Goal: Information Seeking & Learning: Learn about a topic

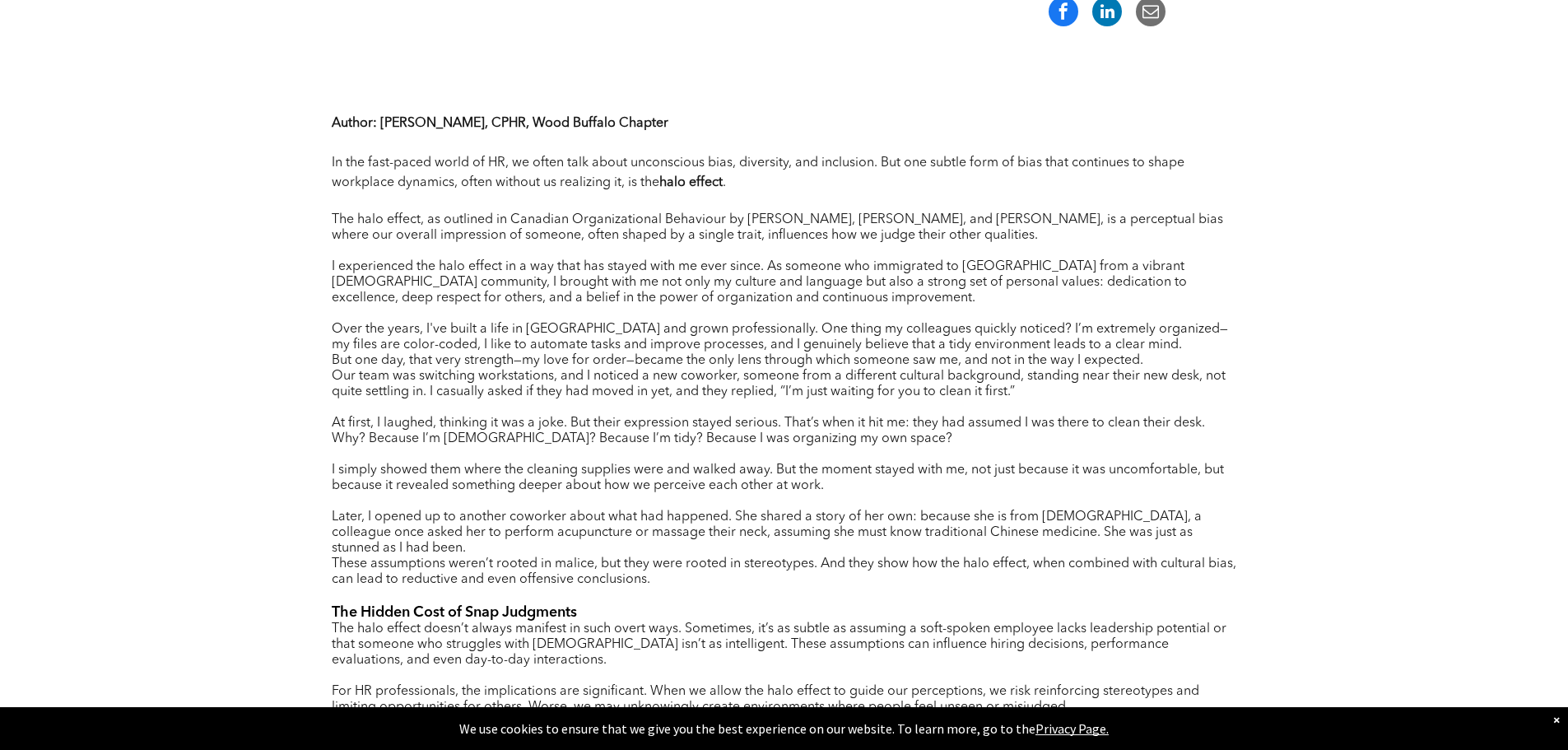
scroll to position [658, 0]
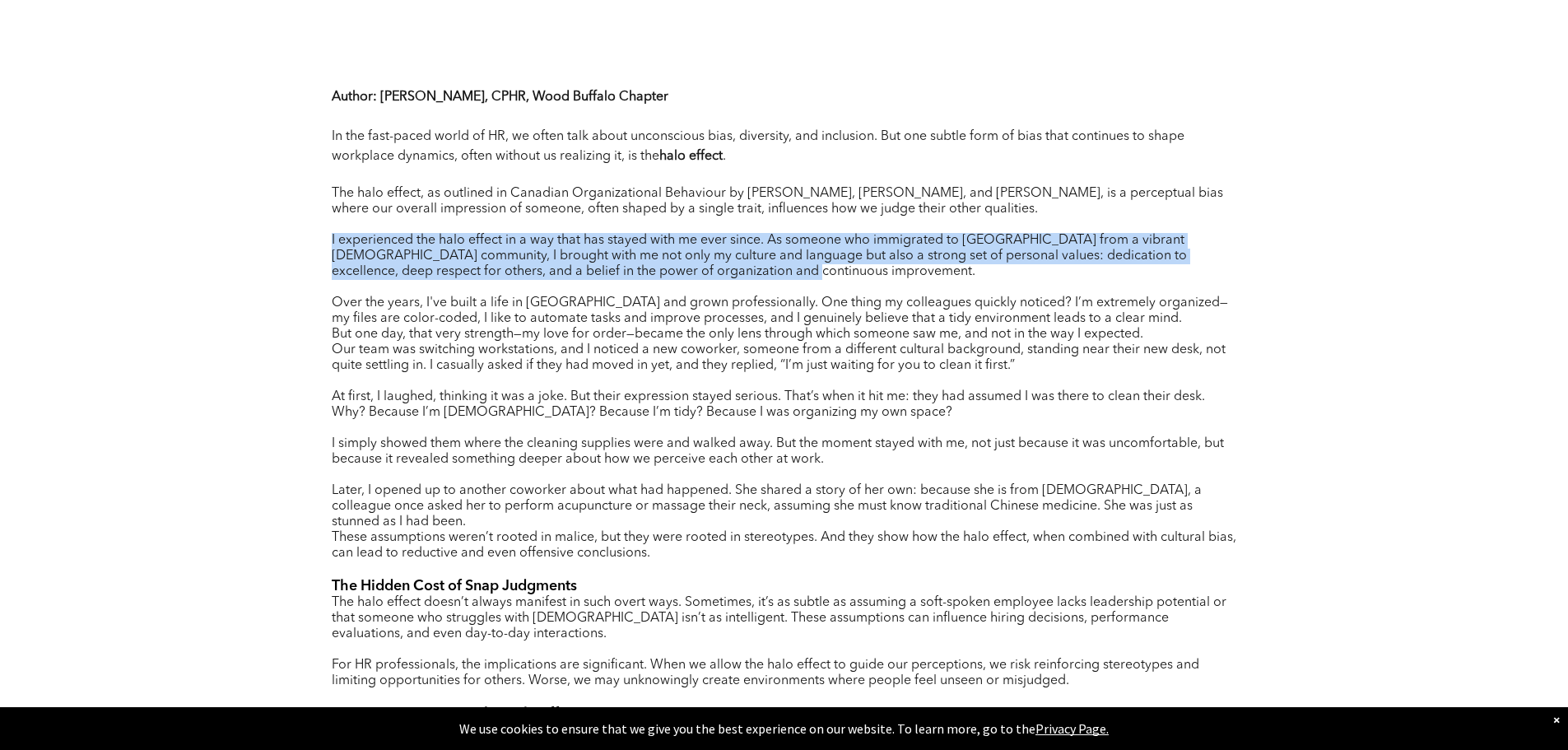
drag, startPoint x: 317, startPoint y: 231, endPoint x: 1011, endPoint y: 286, distance: 696.2
click at [1077, 267] on div "Author : [PERSON_NAME], CPHR, Wood Buffalo Chapter In the fast-paced world of H…" at bounding box center [784, 581] width 988 height 1104
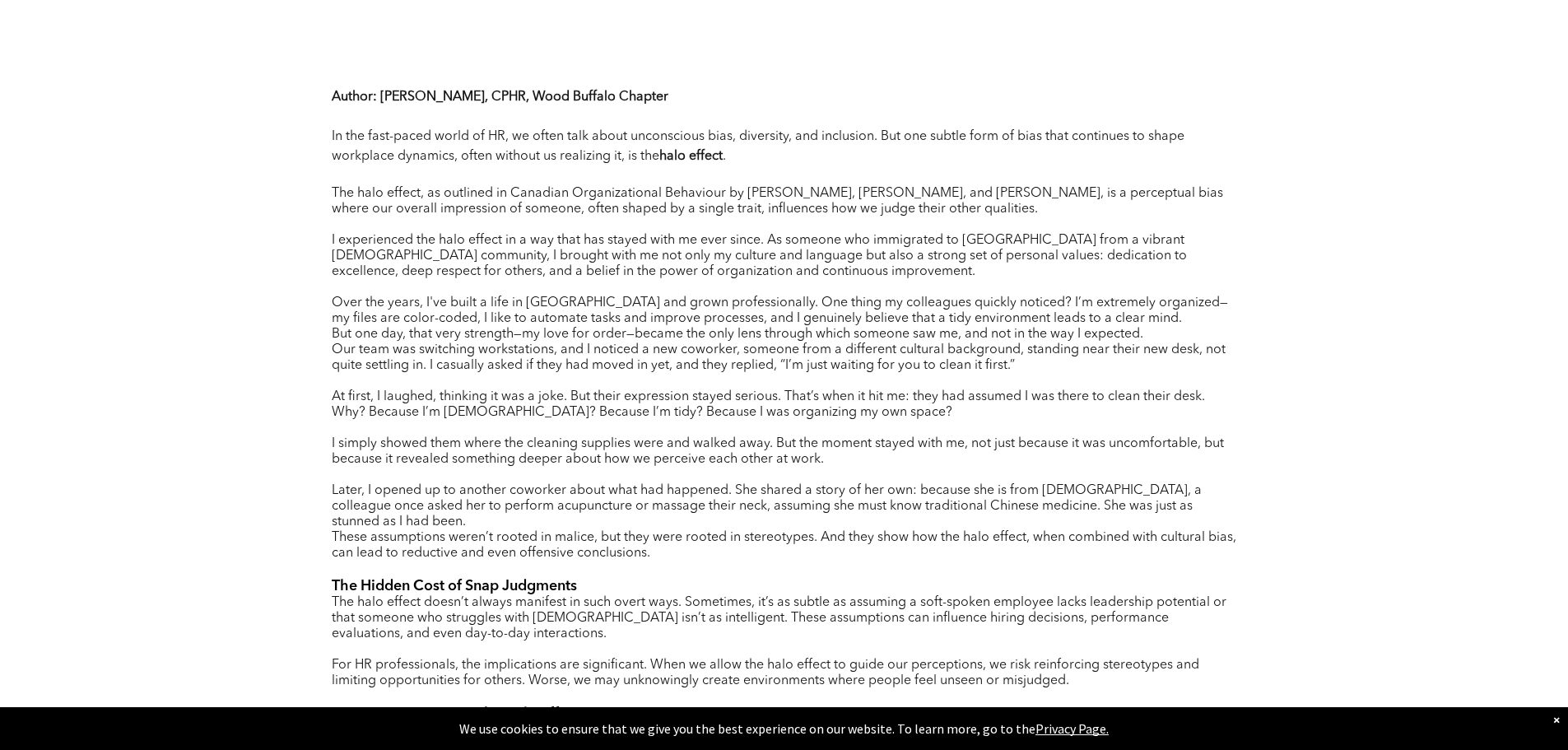
click at [616, 309] on span "Over the years, I've built a life in [GEOGRAPHIC_DATA] and grown professionally…" at bounding box center [779, 311] width 896 height 29
click at [328, 282] on div "Author : [PERSON_NAME], CPHR, Wood Buffalo Chapter In the fast-paced world of H…" at bounding box center [784, 581] width 988 height 1104
click at [328, 283] on div "Author : [PERSON_NAME], CPHR, Wood Buffalo Chapter In the fast-paced world of H…" at bounding box center [784, 581] width 988 height 1104
click at [328, 294] on div "Author : [PERSON_NAME], CPHR, Wood Buffalo Chapter In the fast-paced world of H…" at bounding box center [784, 581] width 988 height 1104
drag, startPoint x: 350, startPoint y: 305, endPoint x: 360, endPoint y: 305, distance: 10.0
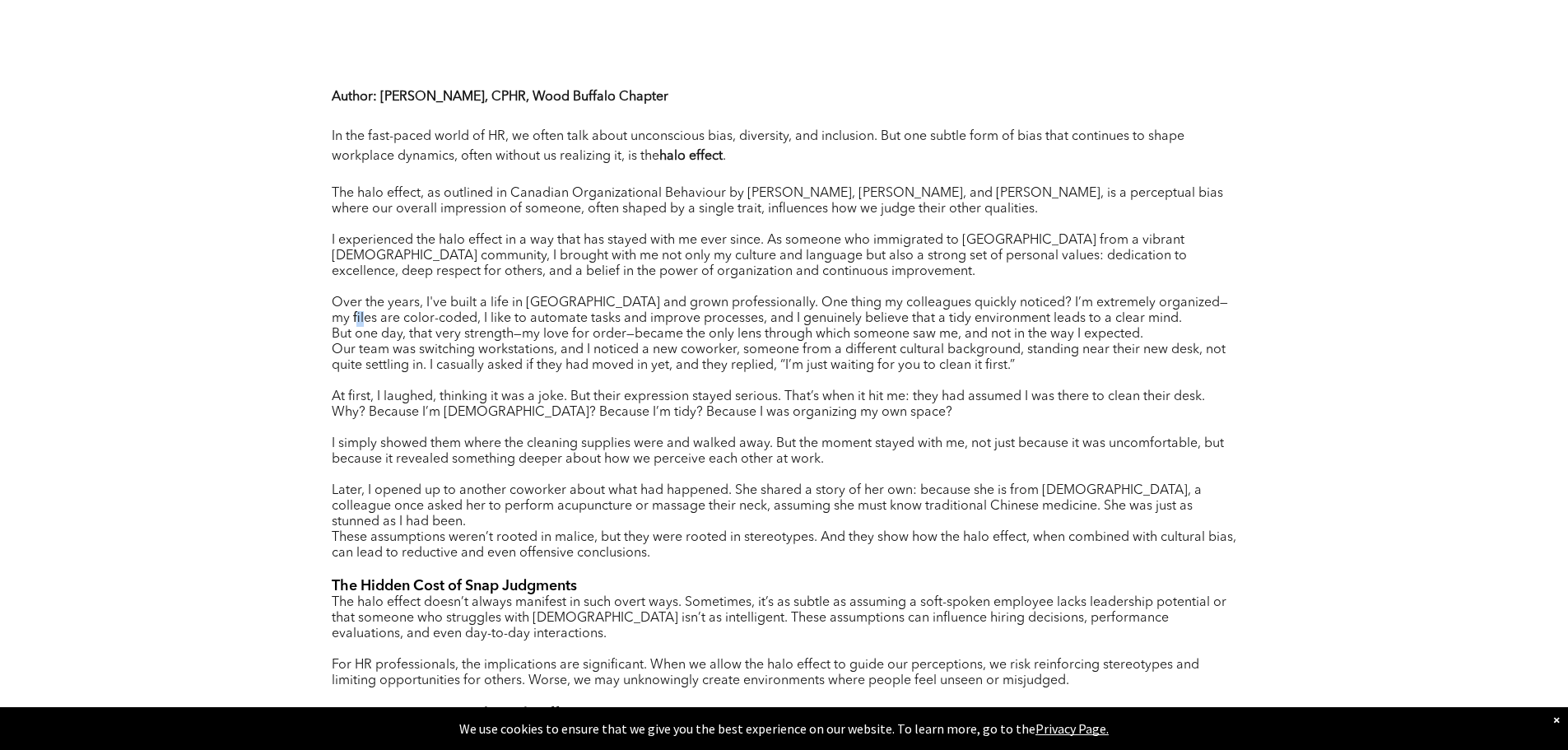
click at [359, 305] on span "Over the years, I've built a life in [GEOGRAPHIC_DATA] and grown professionally…" at bounding box center [779, 311] width 896 height 29
click at [350, 297] on span "Over the years, I've built a life in [GEOGRAPHIC_DATA] and grown professionally…" at bounding box center [779, 311] width 896 height 29
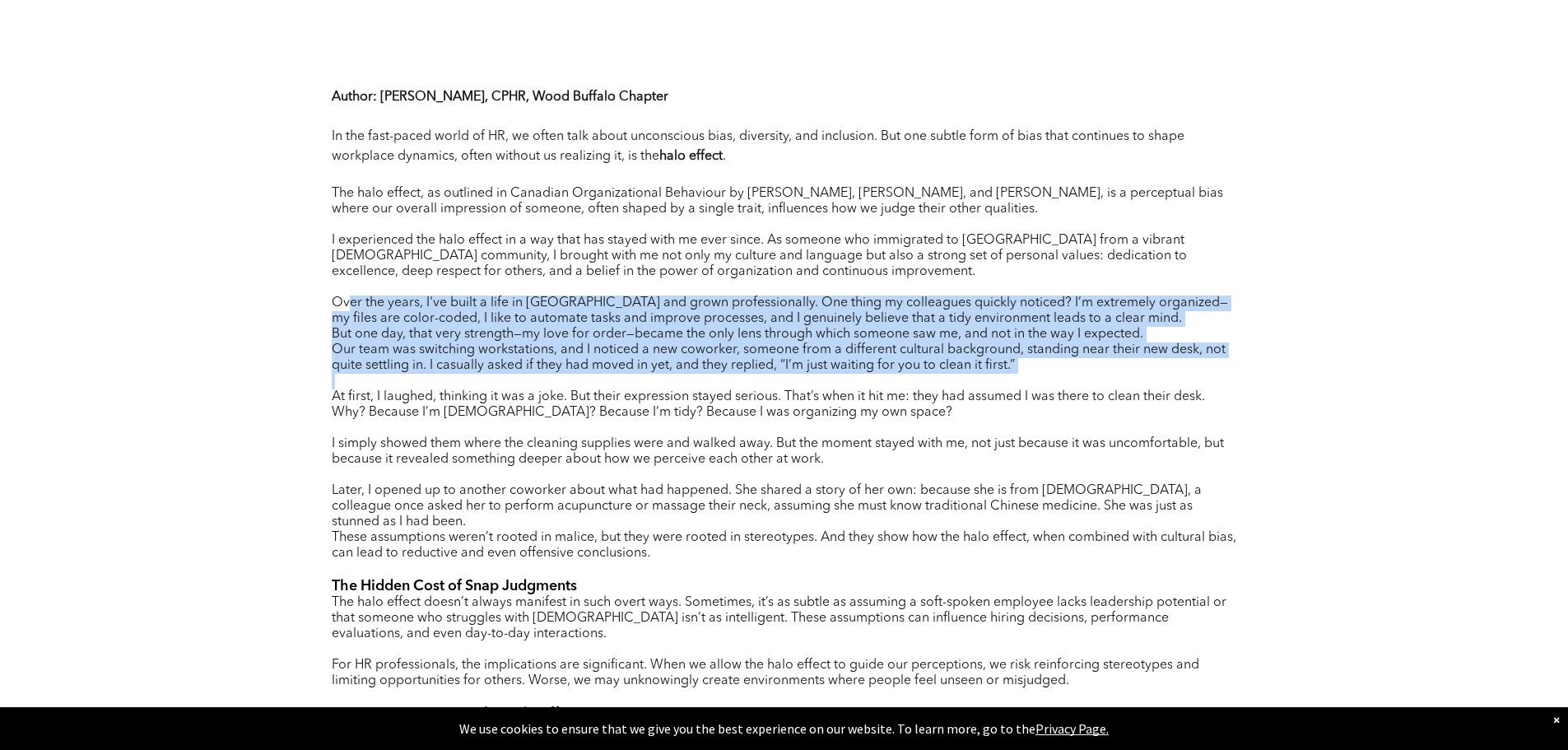
drag, startPoint x: 353, startPoint y: 288, endPoint x: 802, endPoint y: 369, distance: 456.2
click at [802, 369] on div "Author : [PERSON_NAME], CPHR, Wood Buffalo Chapter In the fast-paced world of H…" at bounding box center [784, 497] width 905 height 823
click at [1075, 374] on p at bounding box center [784, 382] width 905 height 16
click at [1063, 351] on p "Our team was switching workstations, and I noticed a new coworker, someone from…" at bounding box center [784, 358] width 905 height 31
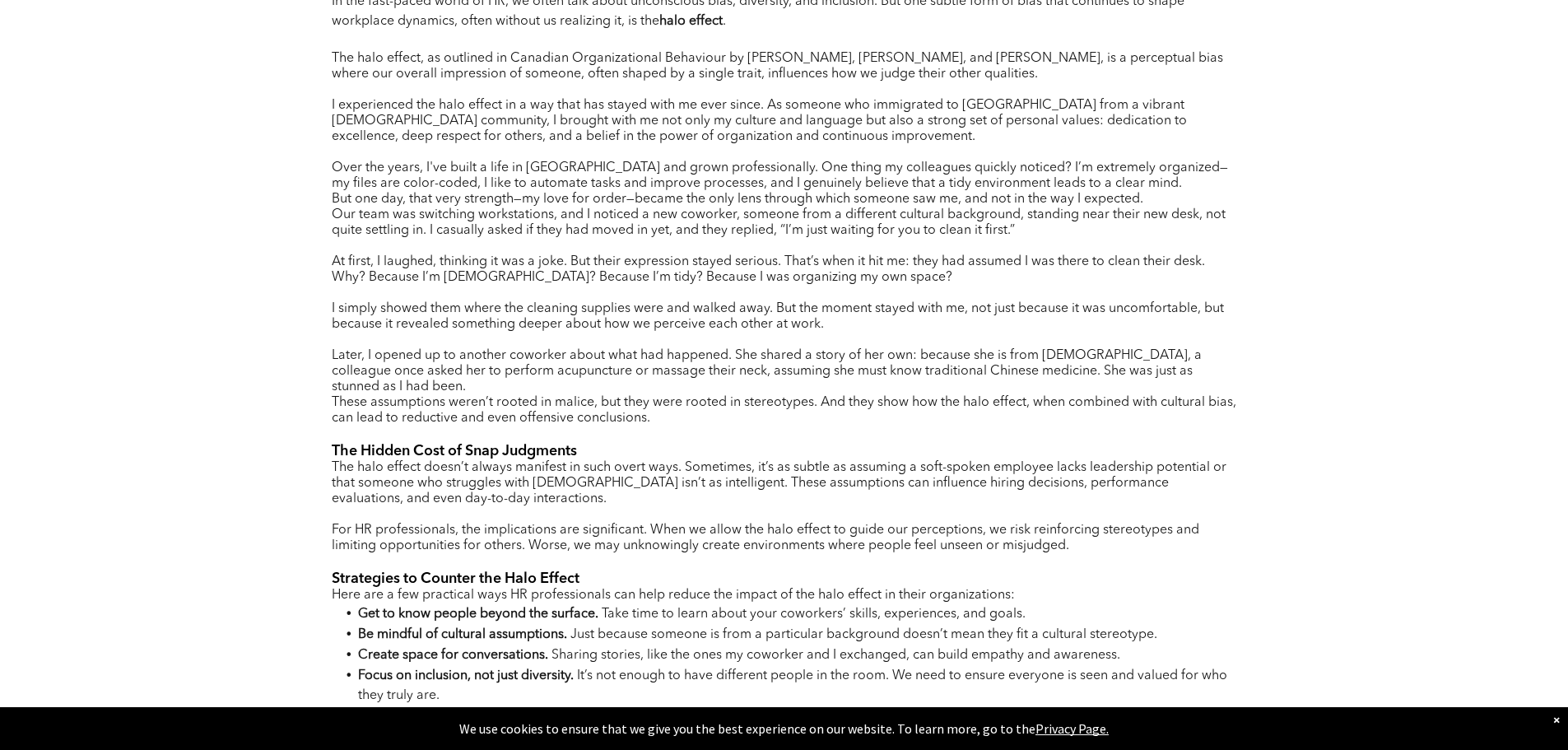
scroll to position [823, 0]
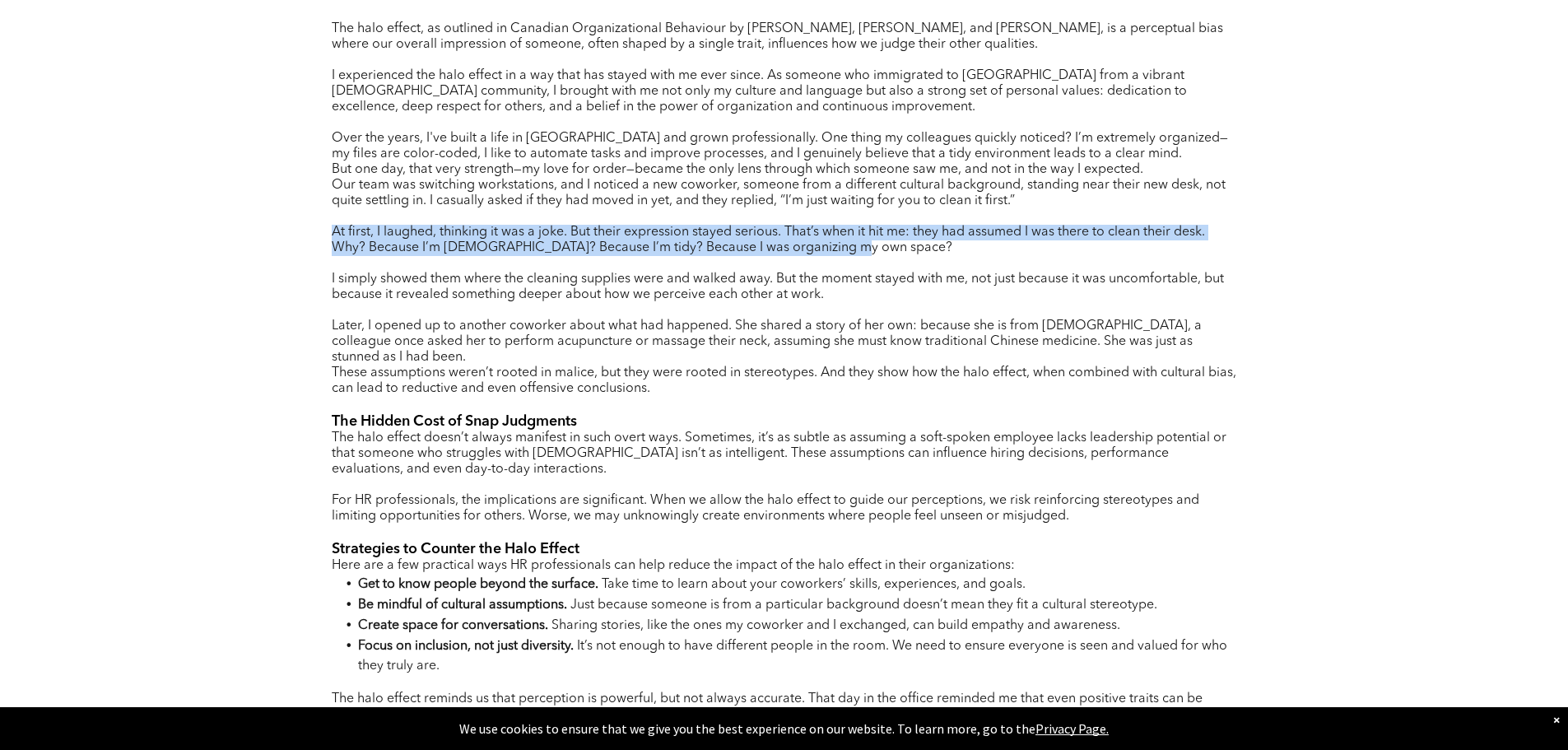
drag, startPoint x: 333, startPoint y: 222, endPoint x: 858, endPoint y: 236, distance: 525.2
click at [858, 236] on p "﻿ At first, I laughed, thinking it was a joke. But their expression stayed seri…" at bounding box center [784, 240] width 905 height 31
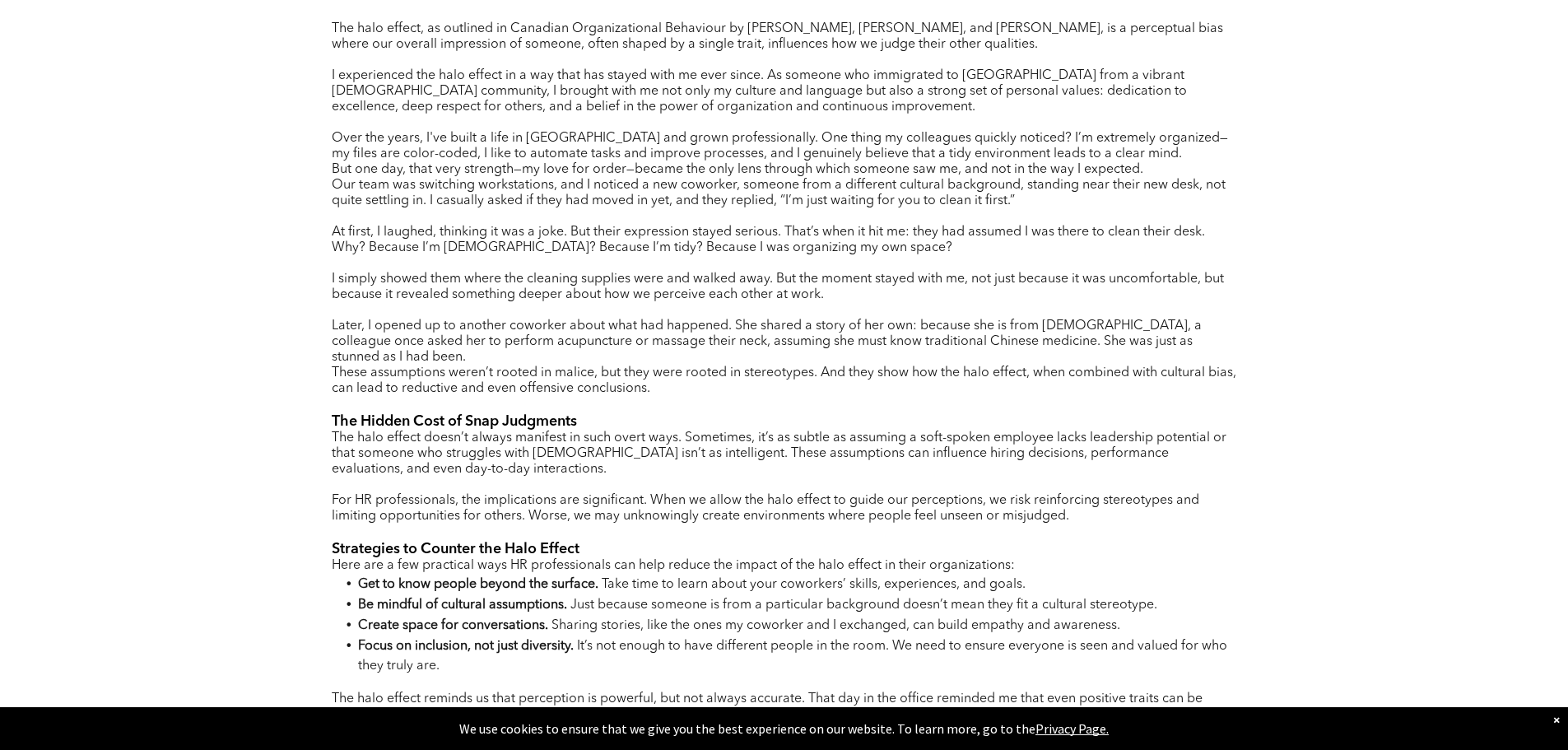
click at [386, 272] on span "I simply showed them where the cleaning supplies were and walked away. But the …" at bounding box center [777, 286] width 892 height 29
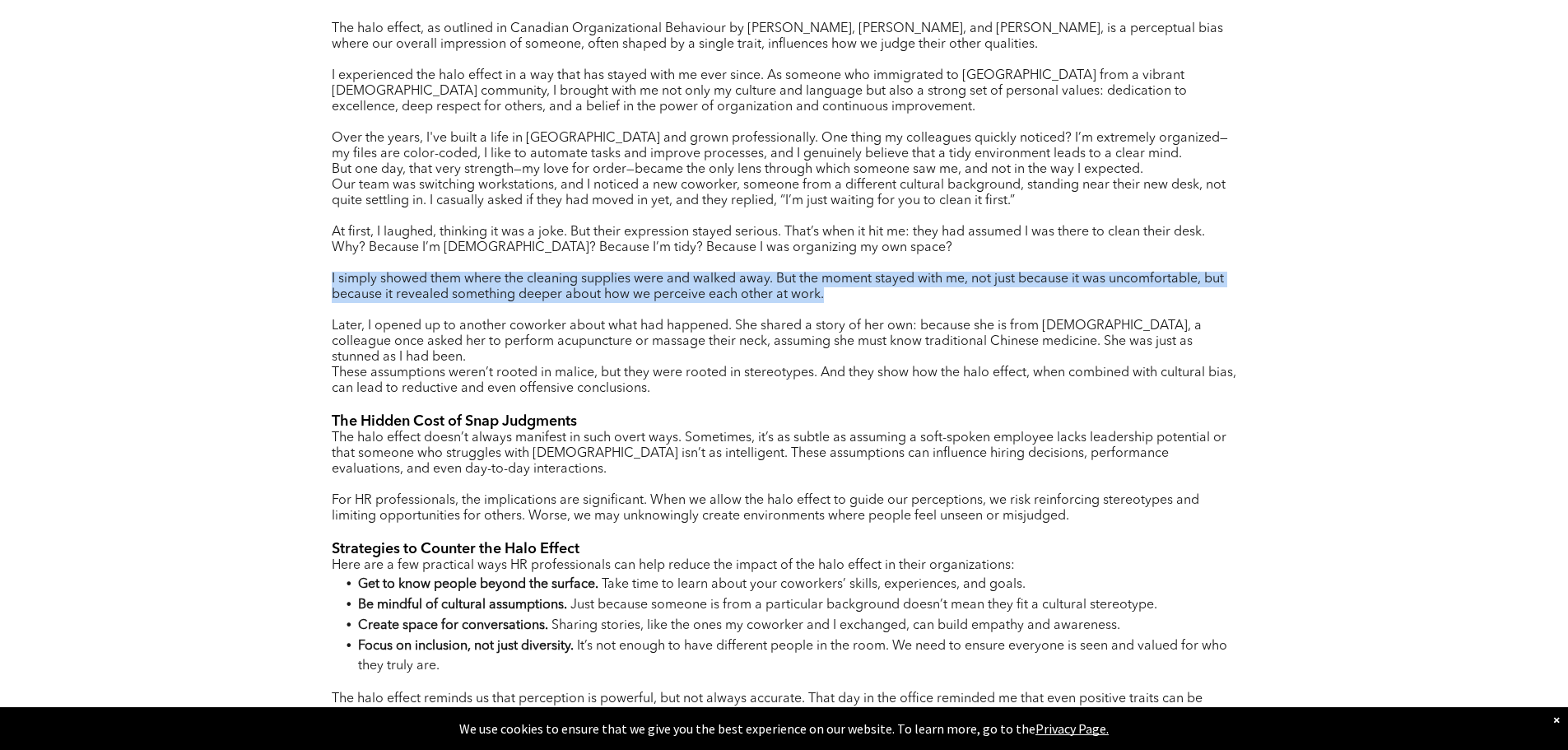
drag, startPoint x: 310, startPoint y: 267, endPoint x: 1213, endPoint y: 286, distance: 903.2
click at [1213, 286] on div "Author : [PERSON_NAME], CPHR, Wood Buffalo Chapter In the fast-paced world of H…" at bounding box center [784, 416] width 988 height 1104
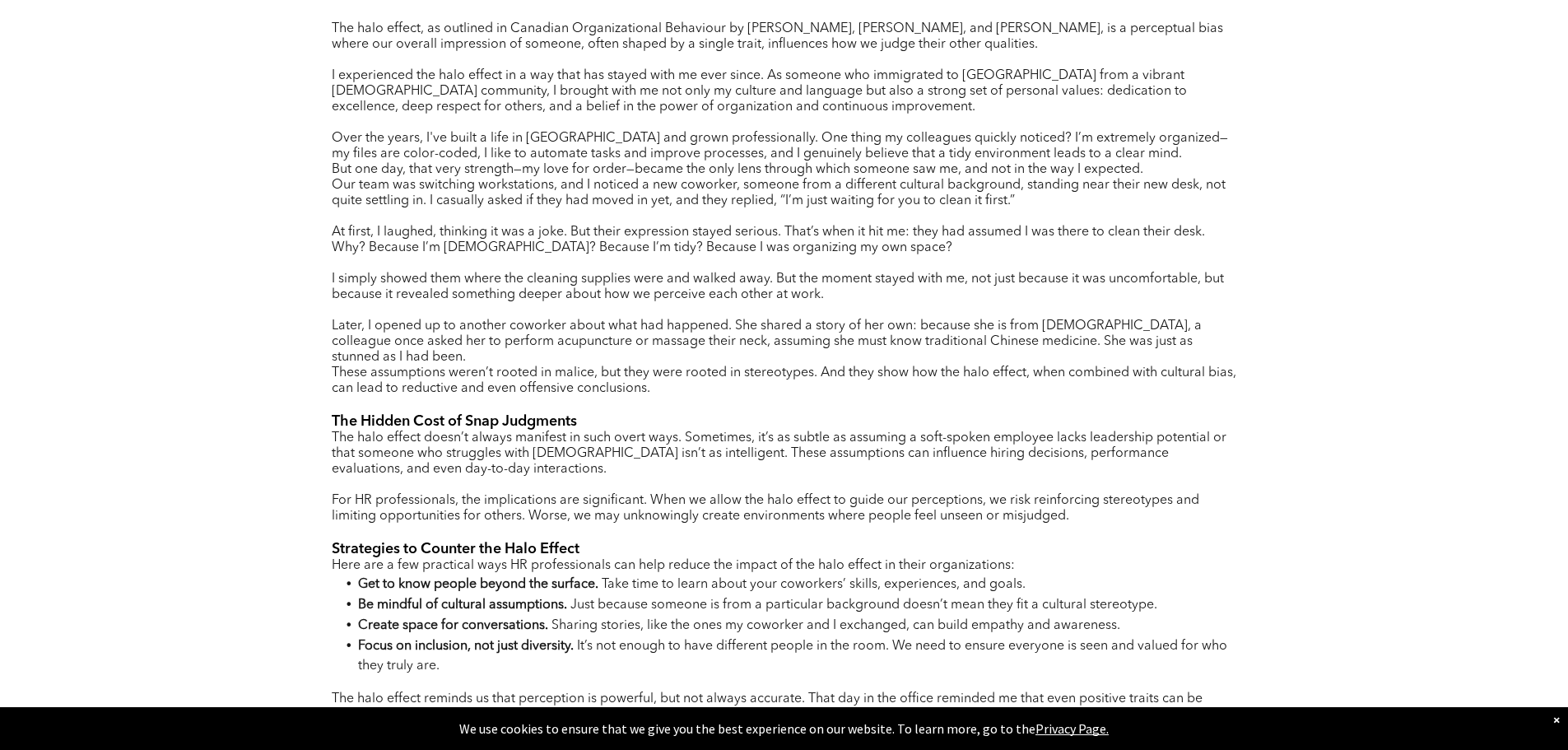
click at [842, 303] on p at bounding box center [784, 311] width 905 height 16
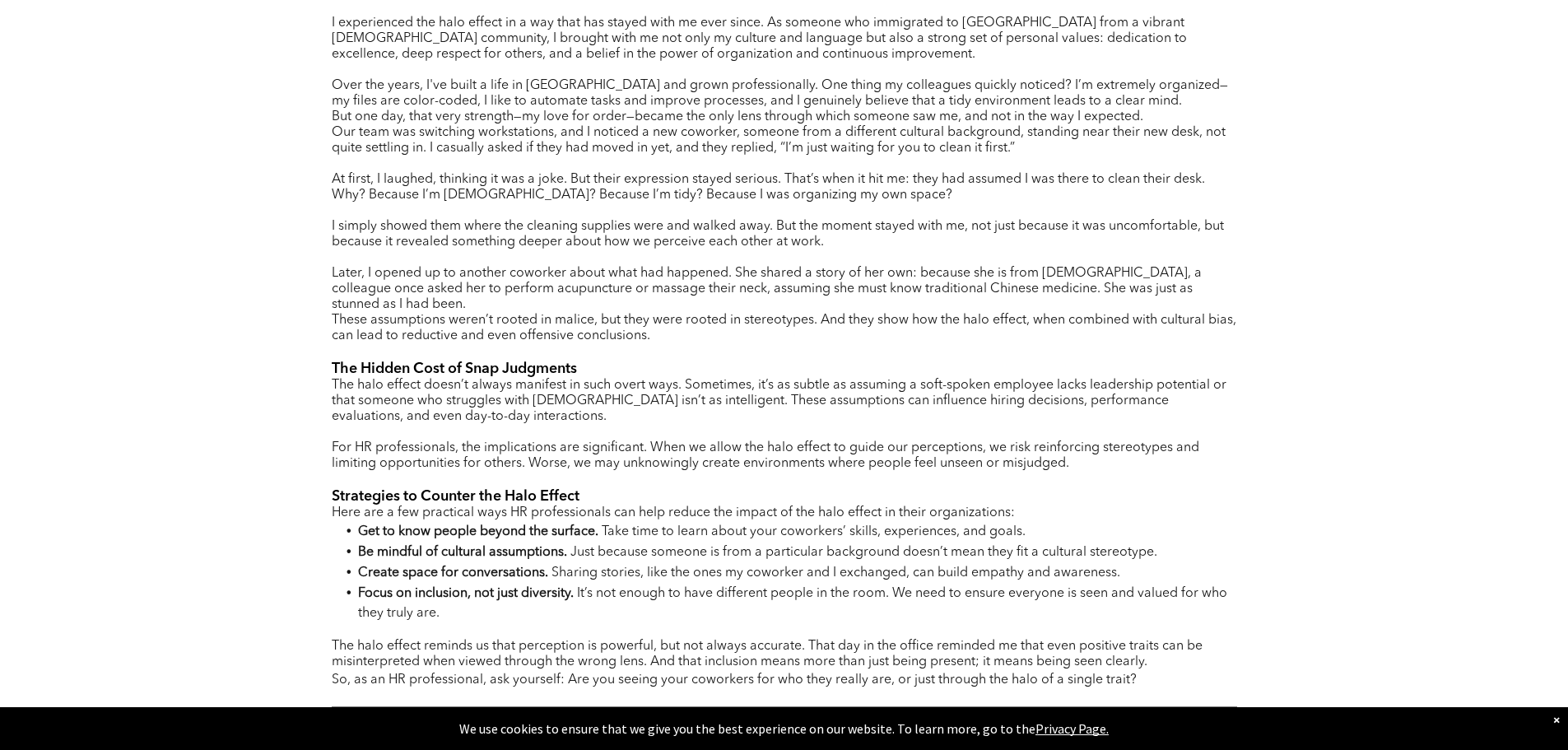
scroll to position [905, 0]
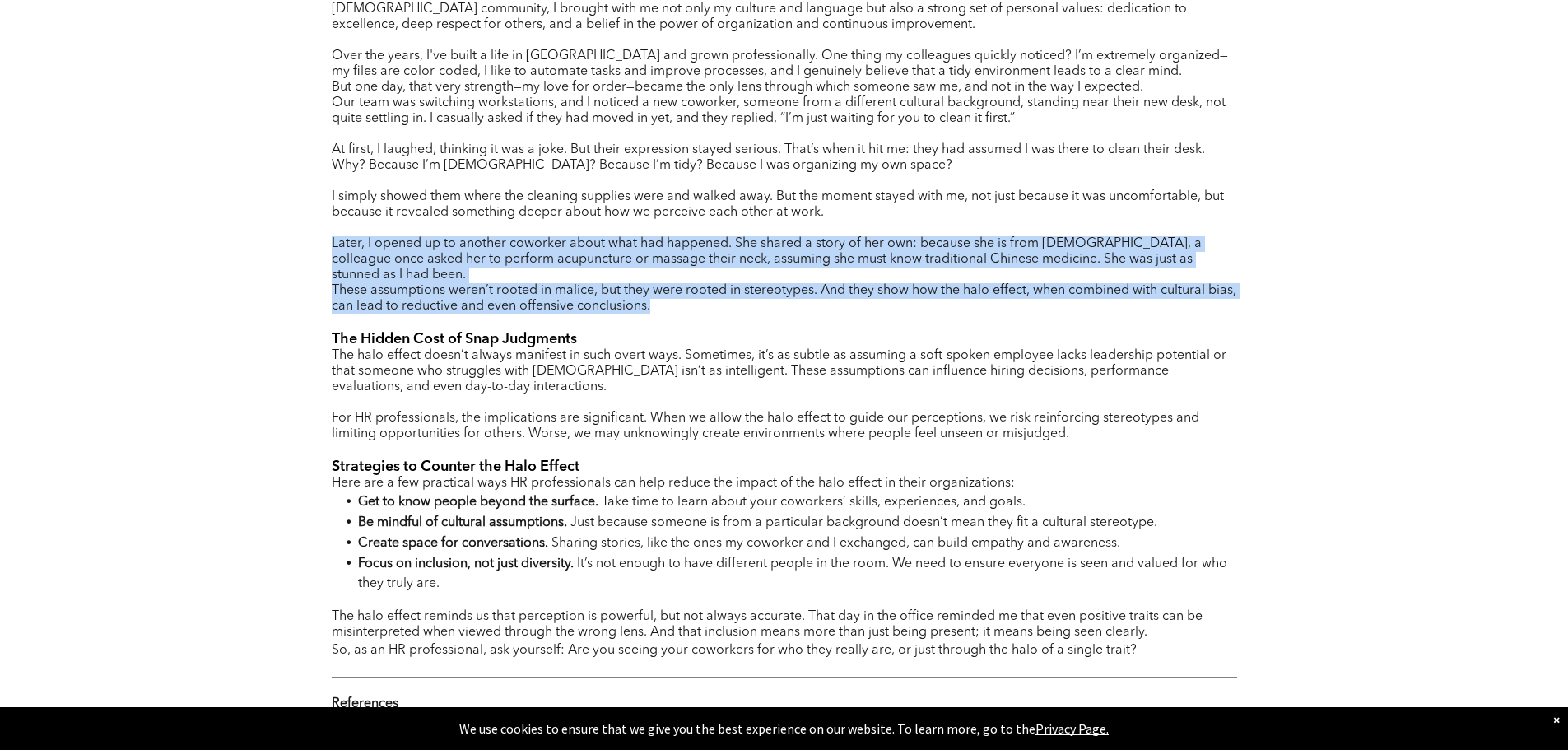
drag, startPoint x: 326, startPoint y: 233, endPoint x: 817, endPoint y: 282, distance: 493.4
click at [817, 282] on div "Author : [PERSON_NAME], CPHR, Wood Buffalo Chapter In the fast-paced world of H…" at bounding box center [784, 334] width 988 height 1104
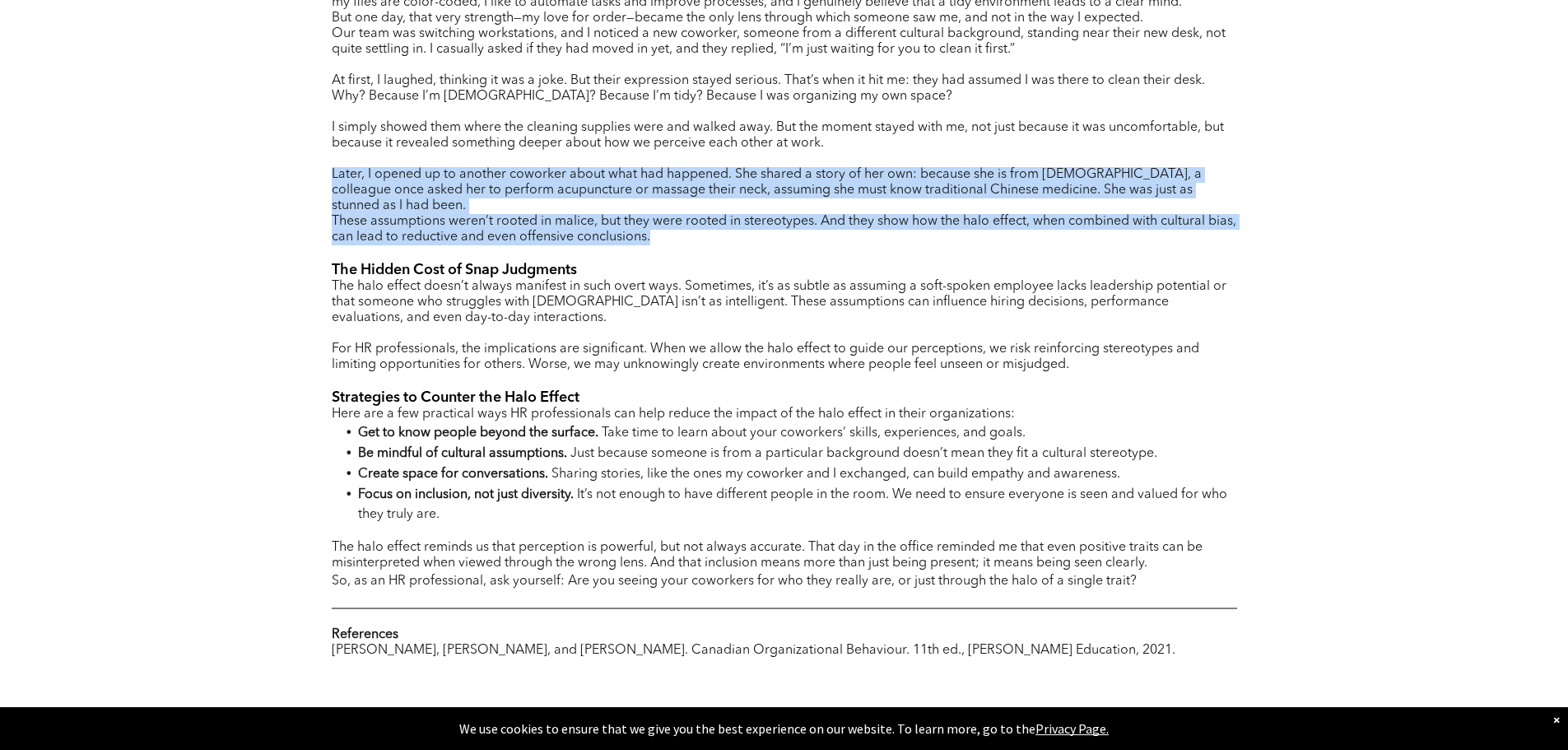
scroll to position [1070, 0]
